Goal: Transaction & Acquisition: Purchase product/service

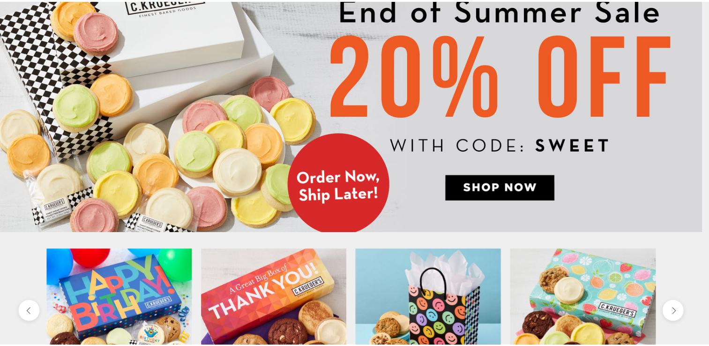
scroll to position [141, 0]
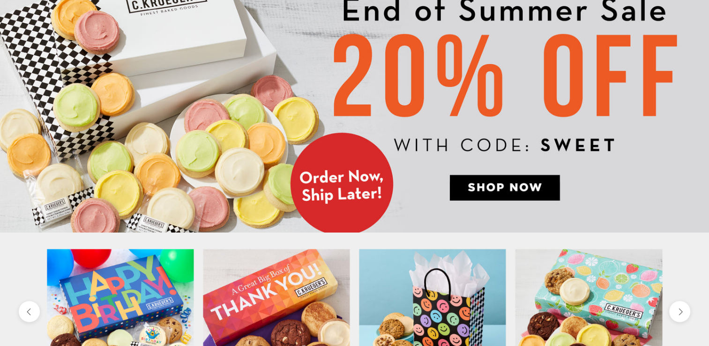
click at [514, 186] on img at bounding box center [354, 99] width 709 height 266
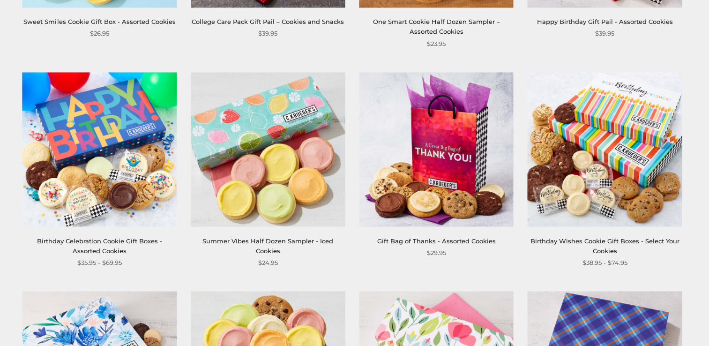
scroll to position [375, 0]
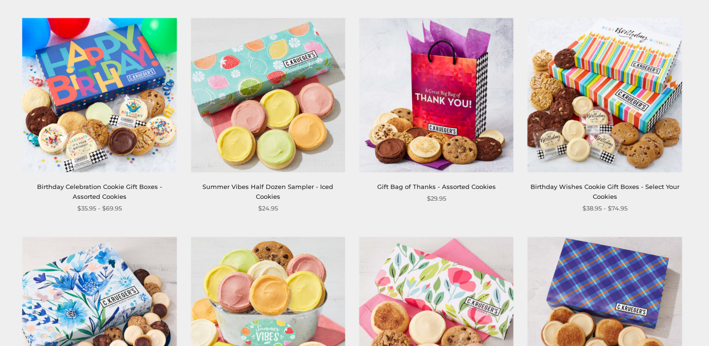
click at [421, 188] on link "Gift Bag of Thanks - Assorted Cookies" at bounding box center [436, 186] width 119 height 7
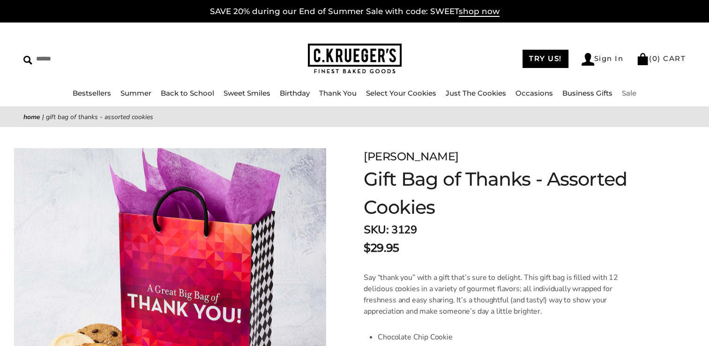
click at [628, 92] on link "Sale" at bounding box center [629, 93] width 15 height 9
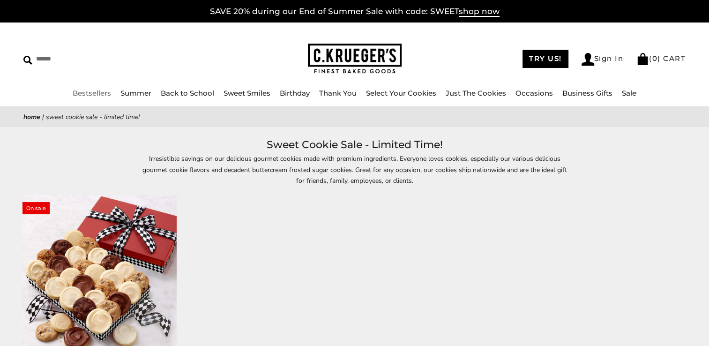
click at [96, 95] on link "Bestsellers" at bounding box center [92, 93] width 38 height 9
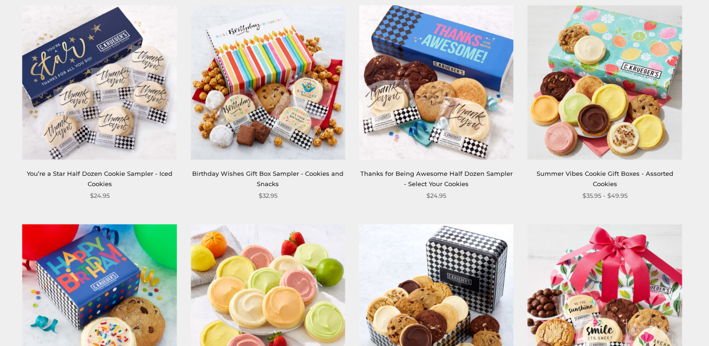
scroll to position [515, 0]
